Goal: Information Seeking & Learning: Learn about a topic

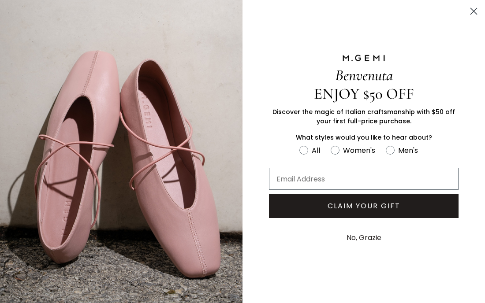
click at [466, 13] on circle "Close dialog" at bounding box center [473, 11] width 15 height 15
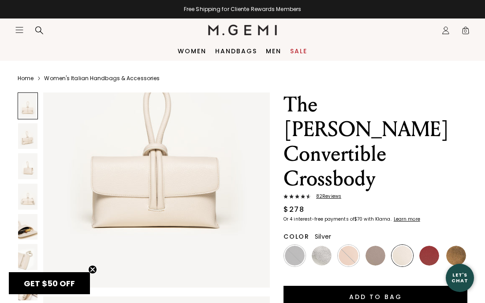
click at [325, 246] on img at bounding box center [322, 256] width 20 height 20
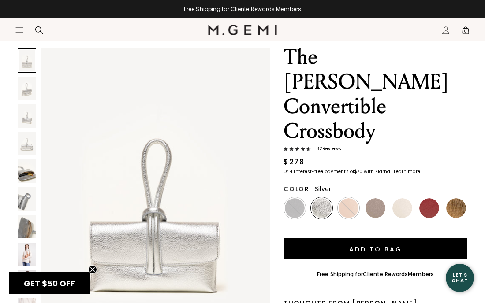
scroll to position [48, 0]
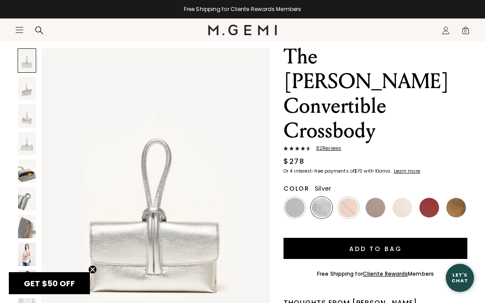
click at [26, 258] on img at bounding box center [27, 254] width 18 height 23
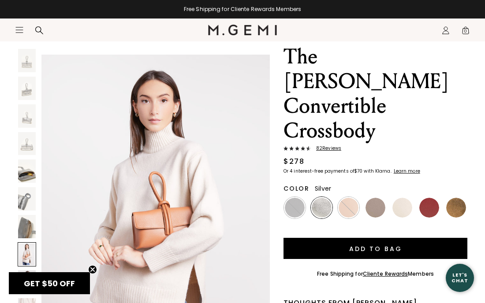
scroll to position [2194, 0]
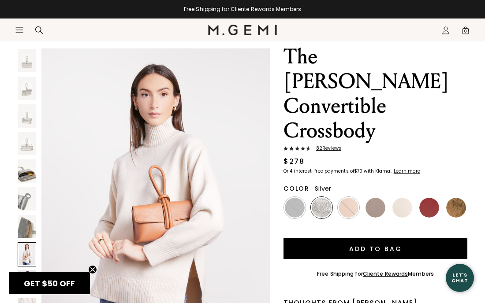
click at [27, 64] on img at bounding box center [27, 60] width 18 height 23
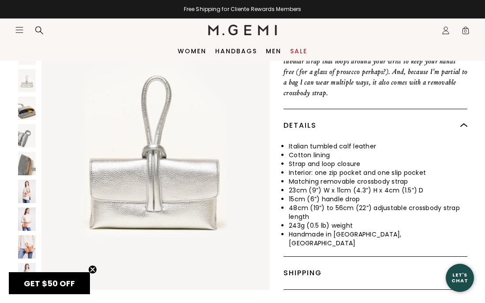
scroll to position [0, 0]
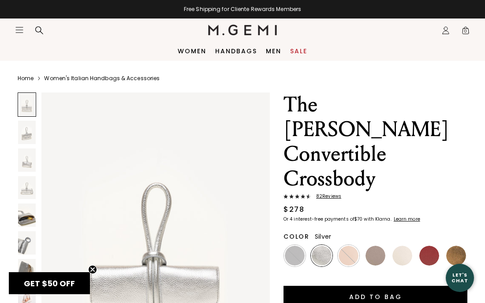
click at [62, 78] on link "Women's Italian Handbags & Accessories" at bounding box center [101, 78] width 115 height 7
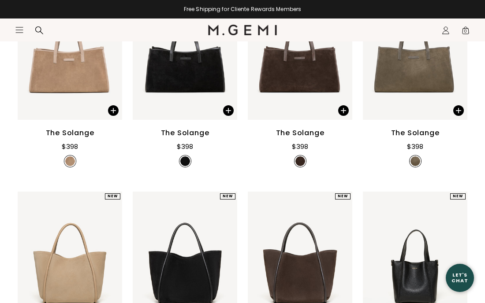
scroll to position [669, 0]
